Goal: Information Seeking & Learning: Learn about a topic

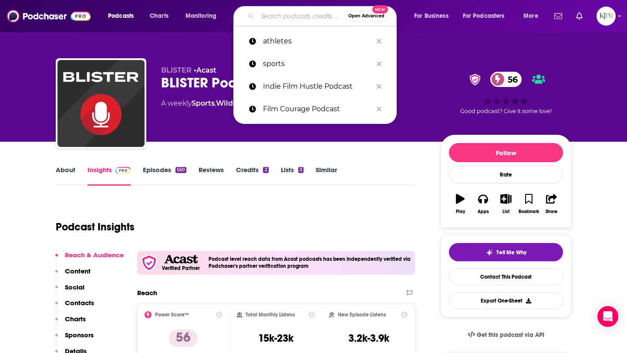
click at [265, 13] on input "Search podcasts, credits, & more..." at bounding box center [300, 16] width 87 height 14
paste input "The Psychedelics Podcast with [PERSON_NAME]"
type input "The Psychedelics Podcast with [PERSON_NAME]"
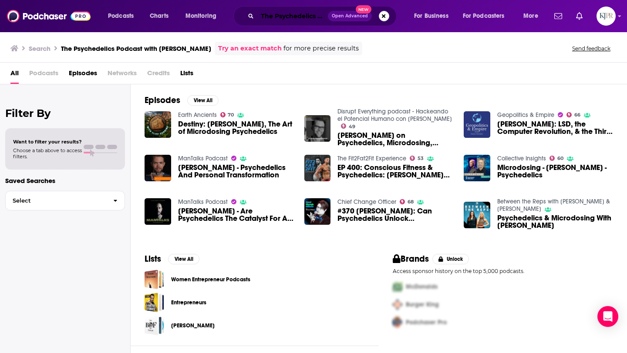
click at [272, 22] on input "The Psychedelics Podcast with [PERSON_NAME]" at bounding box center [292, 16] width 70 height 14
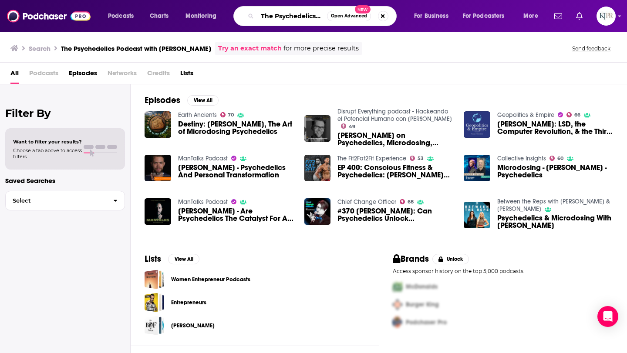
click at [272, 22] on input "The Psychedelics Podcast with [PERSON_NAME]" at bounding box center [292, 16] width 70 height 14
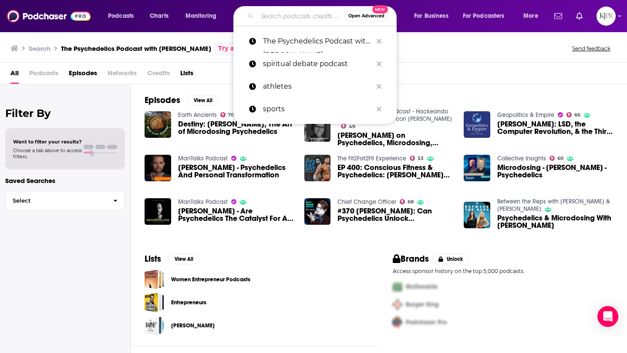
paste input "ver Forward Radio with [PERSON_NAME]"
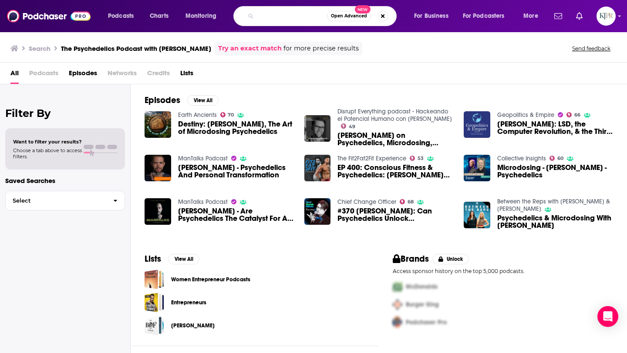
type input "ver Forward Radio with [PERSON_NAME]"
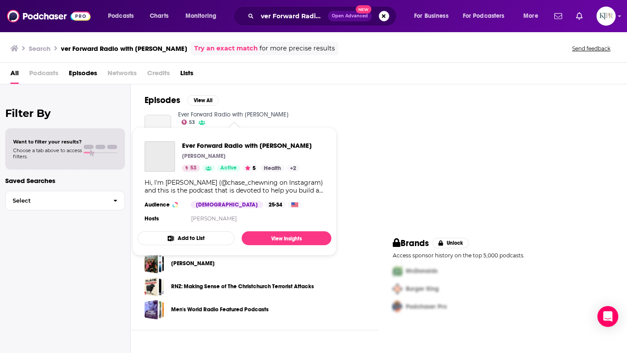
click at [238, 115] on link "Ever Forward Radio with [PERSON_NAME]" at bounding box center [233, 114] width 111 height 7
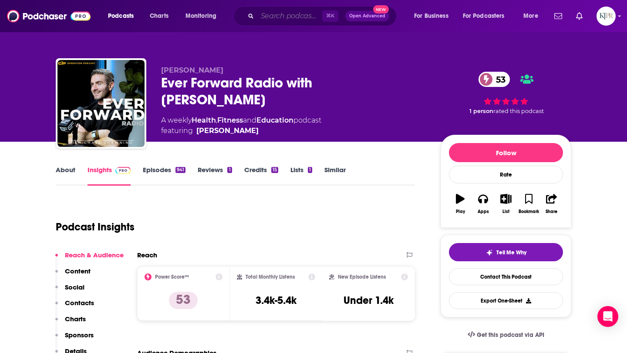
click at [266, 18] on input "Search podcasts, credits, & more..." at bounding box center [289, 16] width 65 height 14
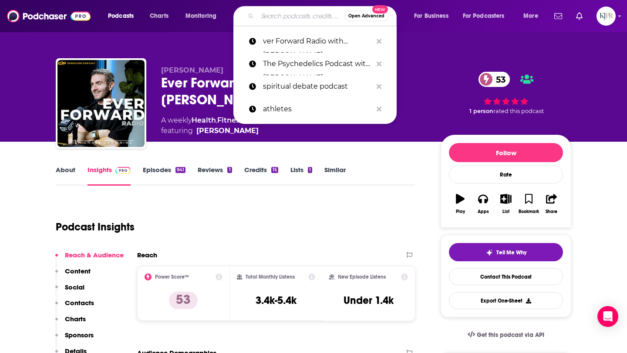
paste input "Align Podcast with [PERSON_NAME]"
type input "Align Podcast with [PERSON_NAME]"
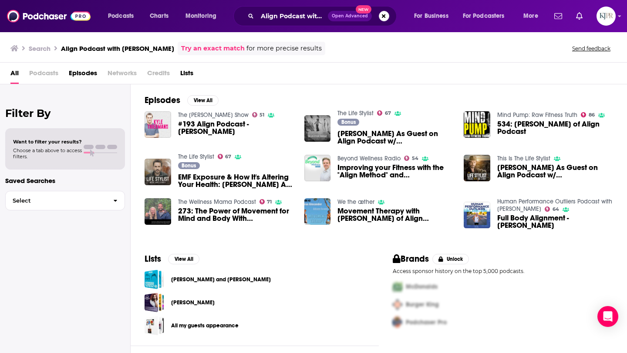
click at [216, 124] on span "#193 Align Podcast - [PERSON_NAME]" at bounding box center [236, 128] width 116 height 15
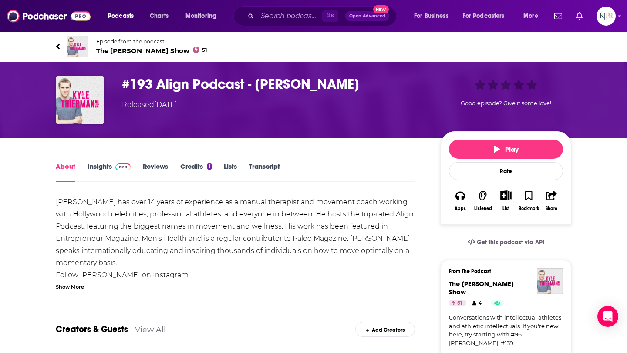
click at [104, 166] on link "Insights" at bounding box center [108, 172] width 43 height 20
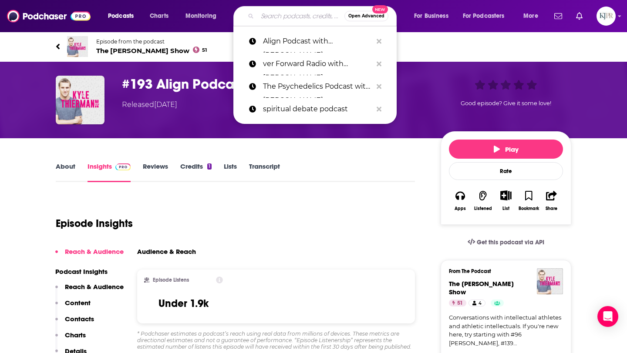
click at [286, 18] on input "Search podcasts, credits, & more..." at bounding box center [300, 16] width 87 height 14
paste input "WNY Entrepreneurs Unleashed With [PERSON_NAME]"
type input "WNY Entrepreneurs Unleashed With [PERSON_NAME]"
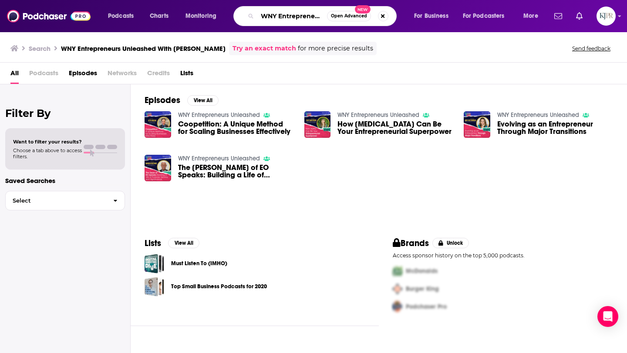
click at [278, 15] on input "WNY Entrepreneurs Unleashed With [PERSON_NAME]" at bounding box center [292, 16] width 70 height 14
paste input "Unconventional Life with [PERSON_NAME]"
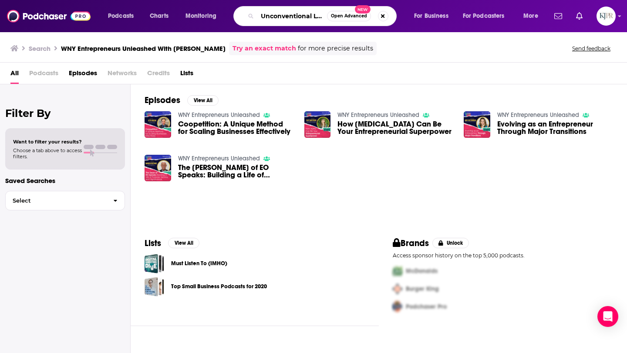
scroll to position [0, 71]
type input "Unconventional Life with [PERSON_NAME]"
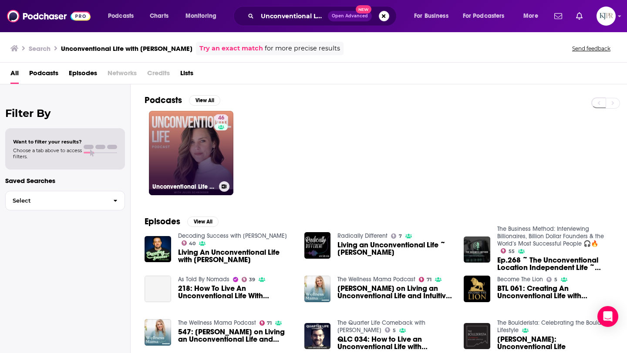
click at [179, 148] on link "46 Unconventional Life with [PERSON_NAME]" at bounding box center [191, 153] width 84 height 84
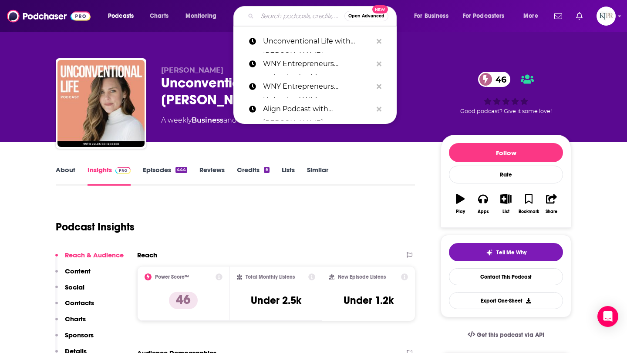
click at [275, 16] on input "Search podcasts, credits, & more..." at bounding box center [300, 16] width 87 height 14
paste input "Wealth On The Beach and [PERSON_NAME]"
type input "Wealth On The Beach and [PERSON_NAME]"
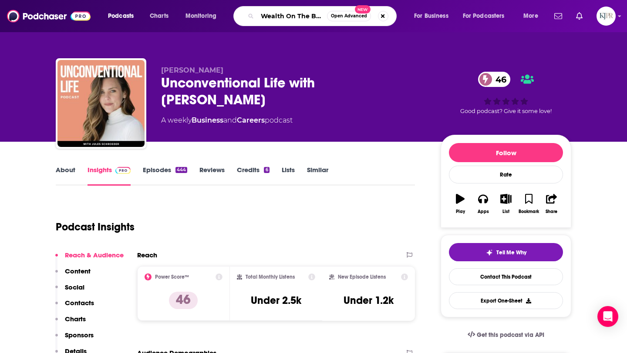
scroll to position [0, 67]
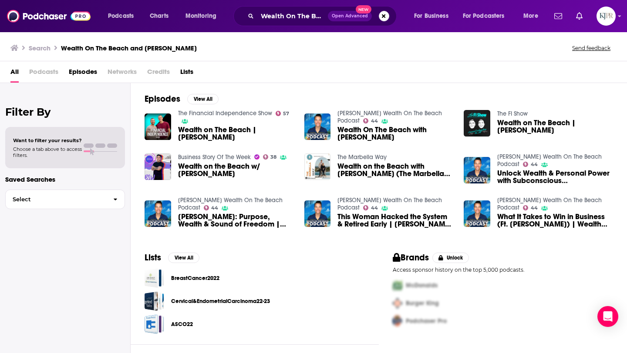
click at [351, 135] on span "Wealth On The Beach with [PERSON_NAME]" at bounding box center [395, 133] width 116 height 15
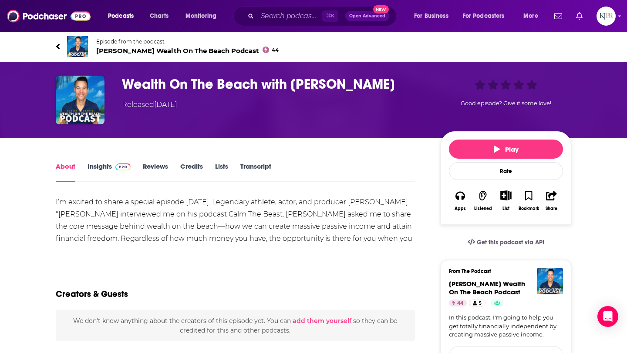
click at [96, 170] on link "Insights" at bounding box center [108, 172] width 43 height 20
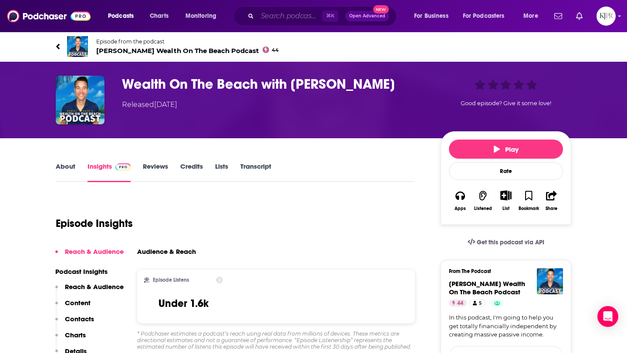
click at [273, 19] on input "Search podcasts, credits, & more..." at bounding box center [289, 16] width 65 height 14
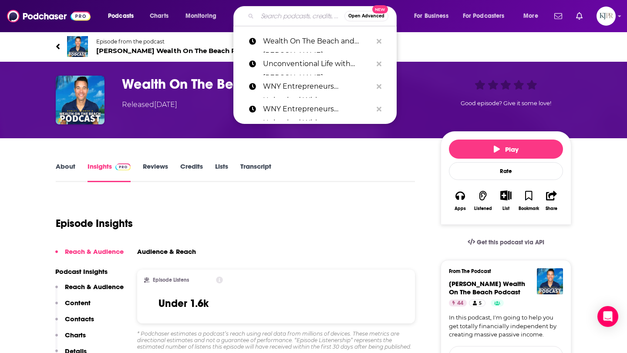
paste input "Heal Thy Self with Dr. G with Dr. G"
type input "Heal Thy Self with Dr. G with Dr. G"
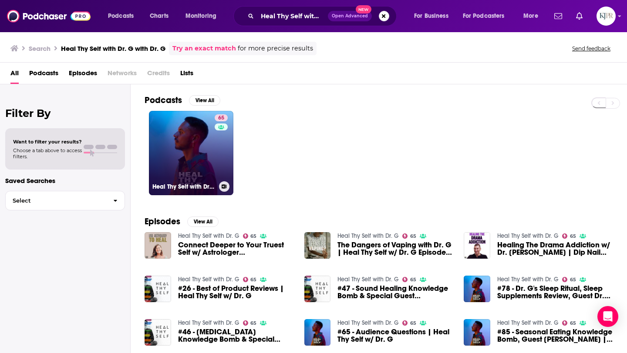
click at [213, 165] on link "65 Heal Thy Self with Dr. G" at bounding box center [191, 153] width 84 height 84
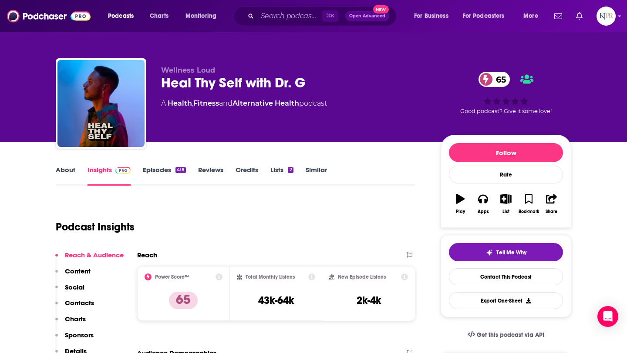
click at [161, 81] on div "Heal Thy Self with Dr. G 65" at bounding box center [293, 82] width 265 height 17
click at [163, 82] on div "Heal Thy Self with Dr. G 65" at bounding box center [293, 82] width 265 height 17
click at [69, 175] on link "About" at bounding box center [66, 176] width 20 height 20
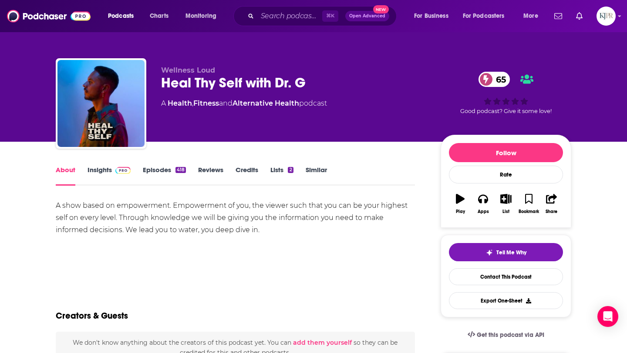
click at [92, 170] on link "Insights" at bounding box center [108, 176] width 43 height 20
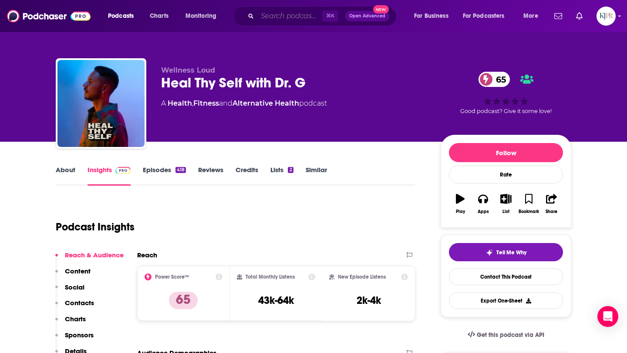
click at [268, 13] on input "Search podcasts, credits, & more..." at bounding box center [289, 16] width 65 height 14
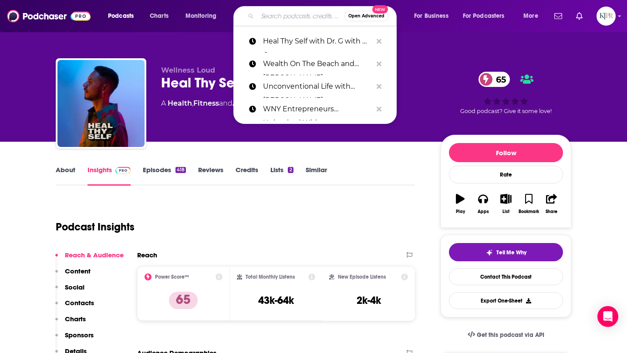
paste input "[PERSON_NAME] Makes Money with [PERSON_NAME]"
type input "[PERSON_NAME] Makes Money with [PERSON_NAME]"
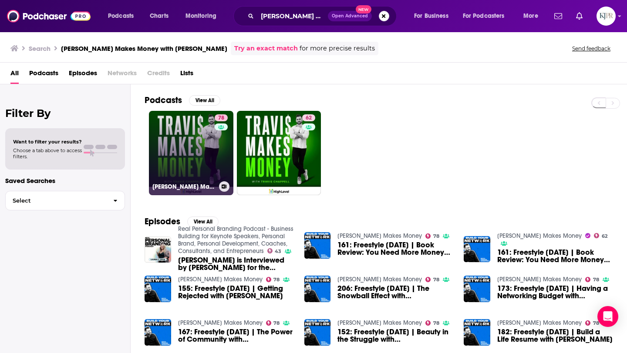
click at [208, 155] on link "78 [PERSON_NAME] Makes Money" at bounding box center [191, 153] width 84 height 84
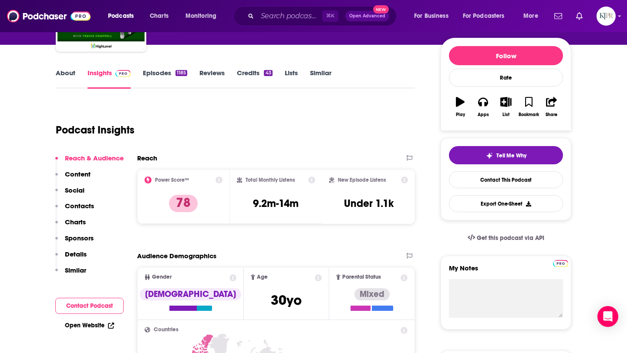
scroll to position [60, 0]
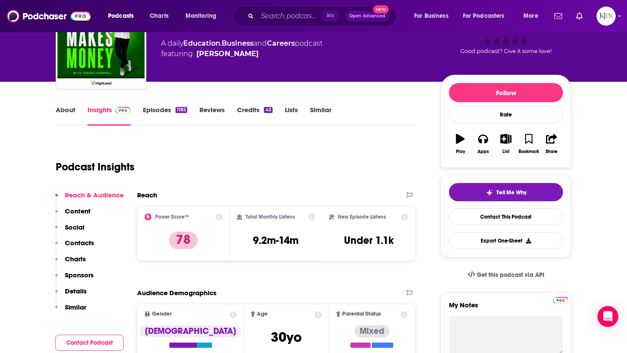
click at [161, 113] on link "Episodes 1185" at bounding box center [165, 116] width 44 height 20
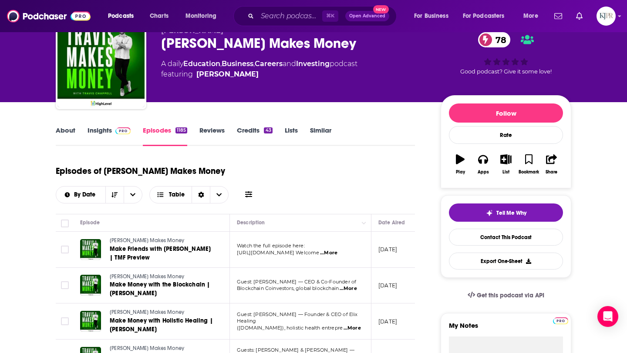
scroll to position [40, 0]
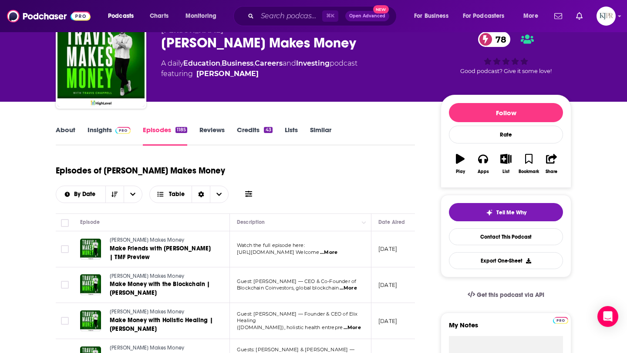
click at [68, 126] on link "About" at bounding box center [66, 136] width 20 height 20
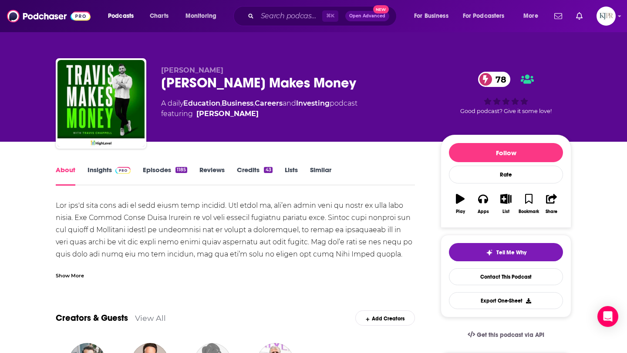
click at [76, 279] on div "Show More" at bounding box center [70, 275] width 28 height 8
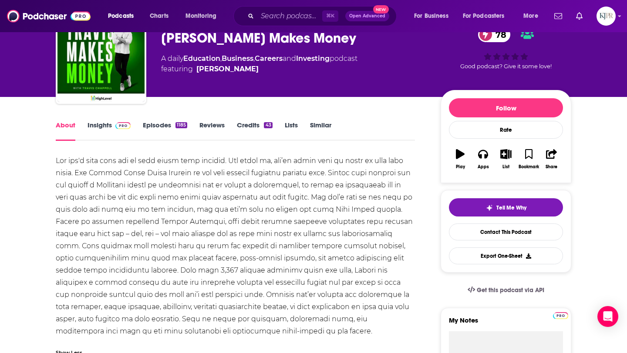
scroll to position [55, 0]
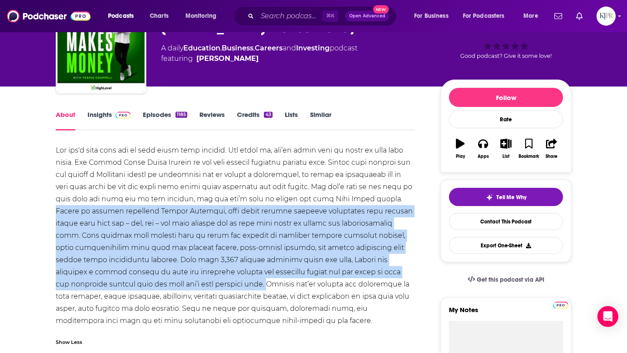
drag, startPoint x: 132, startPoint y: 209, endPoint x: 266, endPoint y: 289, distance: 155.7
click at [266, 289] on div at bounding box center [235, 235] width 359 height 183
copy div "Hosted by veteran podcaster [PERSON_NAME], each daily episode features intervie…"
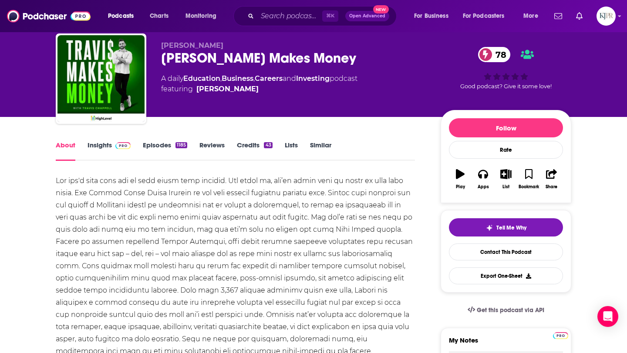
click at [278, 25] on div "⌘ K Open Advanced New" at bounding box center [314, 16] width 163 height 20
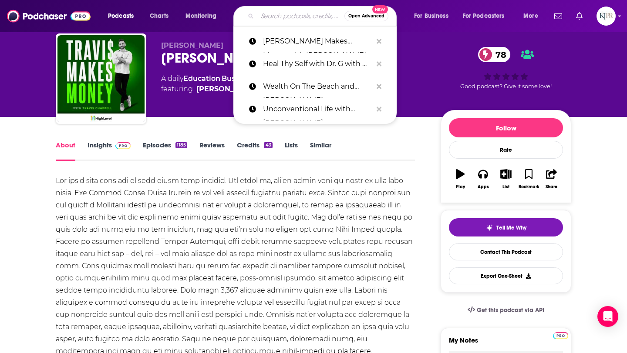
click at [278, 22] on input "Search podcasts, credits, & more..." at bounding box center [300, 16] width 87 height 14
paste input "[PERSON_NAME] Longevity with [PERSON_NAME]"
type input "[PERSON_NAME] Longevity with [PERSON_NAME]"
